Goal: Find specific page/section: Find specific page/section

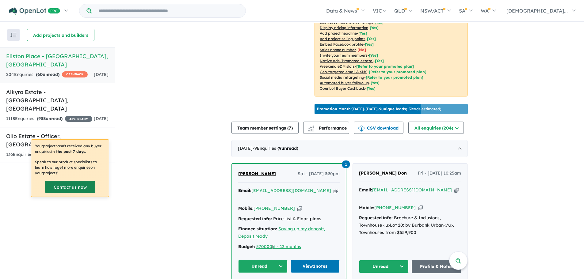
scroll to position [153, 0]
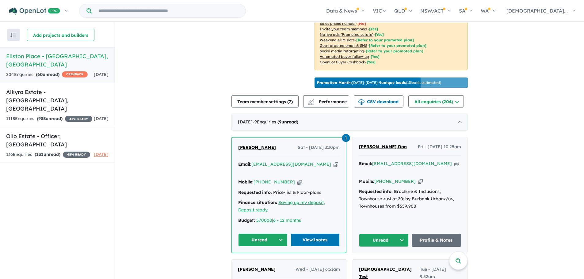
click at [67, 206] on div "Recent enquiries first Most unread enquiries first Most enquiries first By name…" at bounding box center [57, 151] width 115 height 257
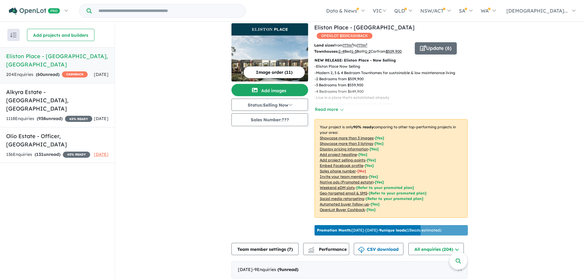
scroll to position [0, 0]
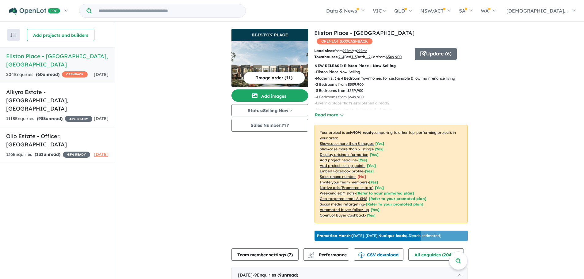
click at [74, 216] on div "Recent enquiries first Most unread enquiries first Most enquiries first By name…" at bounding box center [57, 151] width 115 height 257
click at [50, 182] on div "Recent enquiries first Most unread enquiries first Most enquiries first By name…" at bounding box center [57, 151] width 115 height 257
click at [179, 139] on div "View 3 projects in your account Eliston Place - Clyde OPENLOT $ 300 CASHBACK La…" at bounding box center [349, 182] width 469 height 318
click at [13, 37] on img "button" at bounding box center [13, 35] width 6 height 5
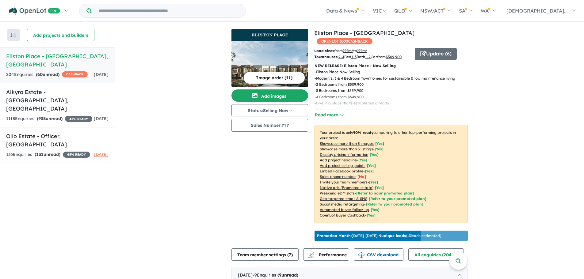
drag, startPoint x: 245, startPoint y: 184, endPoint x: 257, endPoint y: 186, distance: 12.4
click at [248, 184] on div "Image order ( 11 ) Add images Status: Selling Now In Planning Coming Soon Selli…" at bounding box center [272, 136] width 83 height 215
click at [263, 186] on div "Image order ( 11 ) Add images Status: Selling Now In Planning Coming Soon Selli…" at bounding box center [272, 136] width 83 height 215
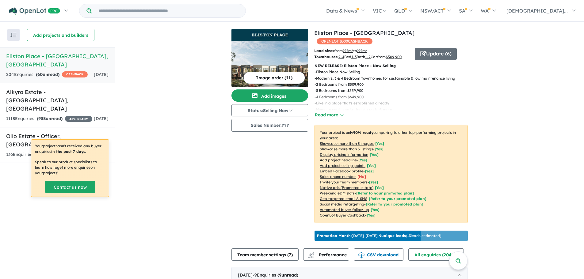
click at [253, 149] on div "Image order ( 11 ) Add images Status: Selling Now In Planning Coming Soon Selli…" at bounding box center [272, 136] width 83 height 215
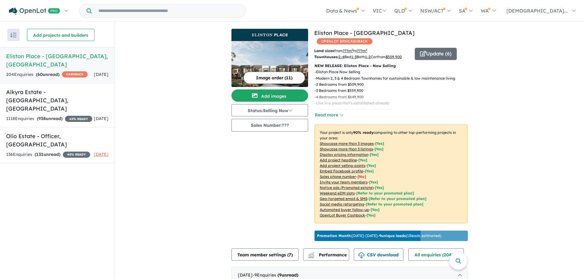
click at [90, 204] on div "Recent enquiries first Most unread enquiries first Most enquiries first By name…" at bounding box center [57, 151] width 115 height 257
click at [116, 7] on input "Try estate name, suburb, builder or developer" at bounding box center [168, 10] width 151 height 13
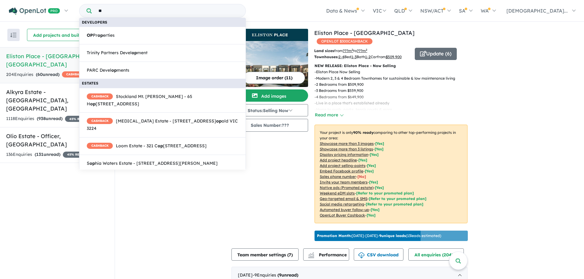
type input "*"
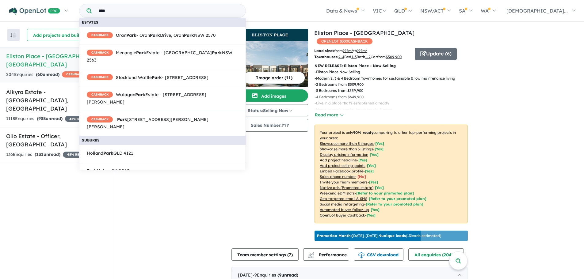
type input "****"
